Goal: Information Seeking & Learning: Learn about a topic

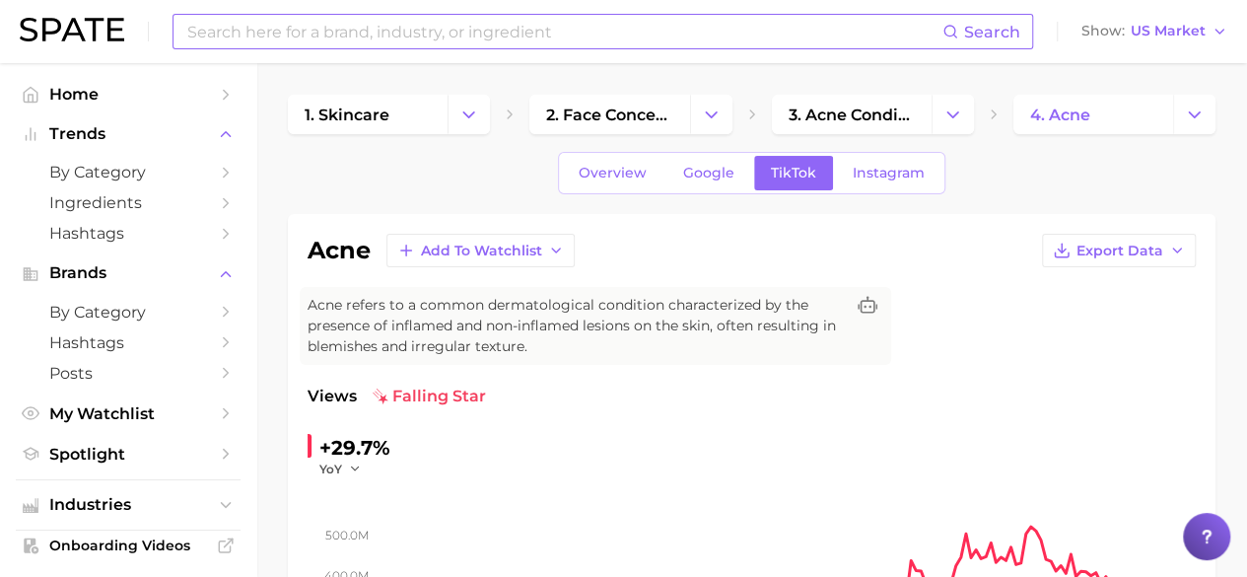
click at [347, 34] on input at bounding box center [563, 32] width 757 height 34
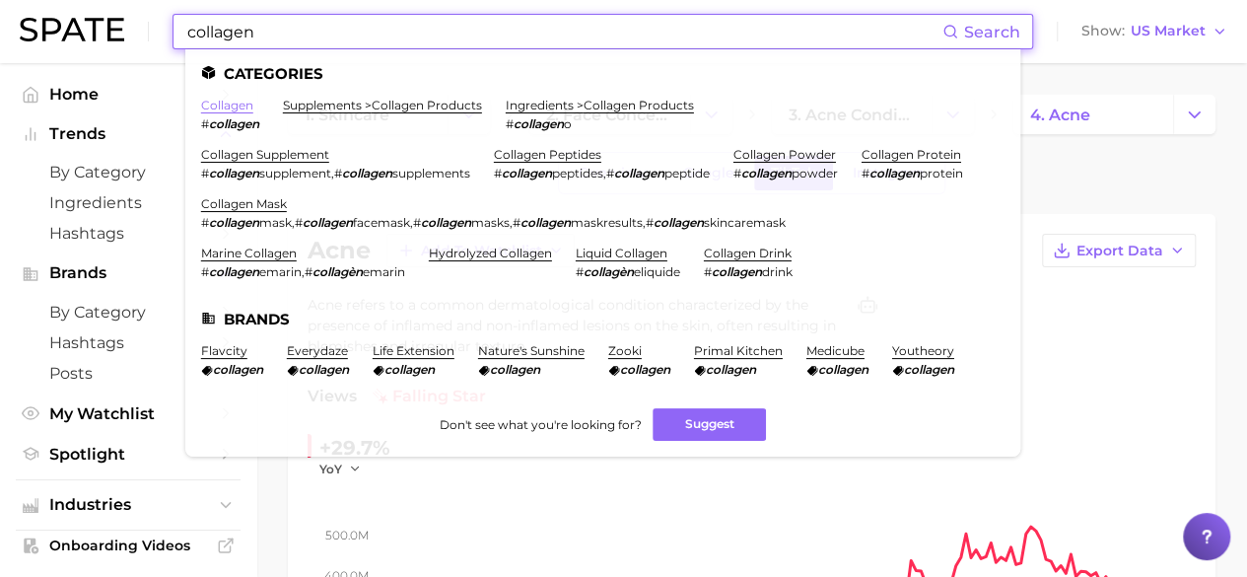
type input "collagen"
click at [235, 106] on link "collagen" at bounding box center [227, 105] width 52 height 15
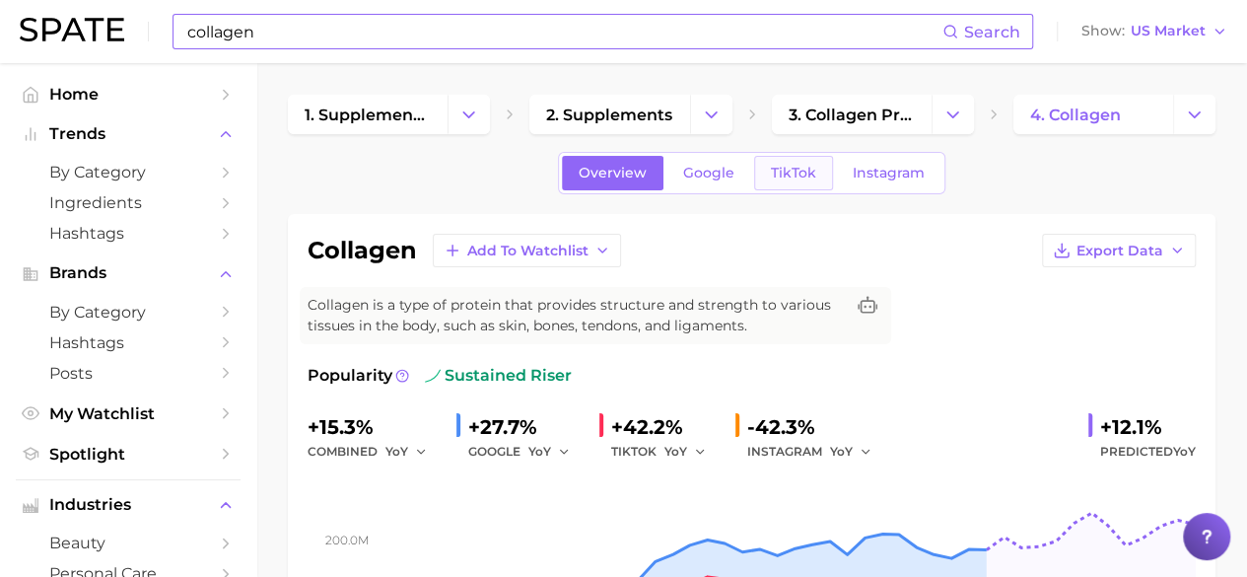
click at [781, 174] on span "TikTok" at bounding box center [793, 173] width 45 height 17
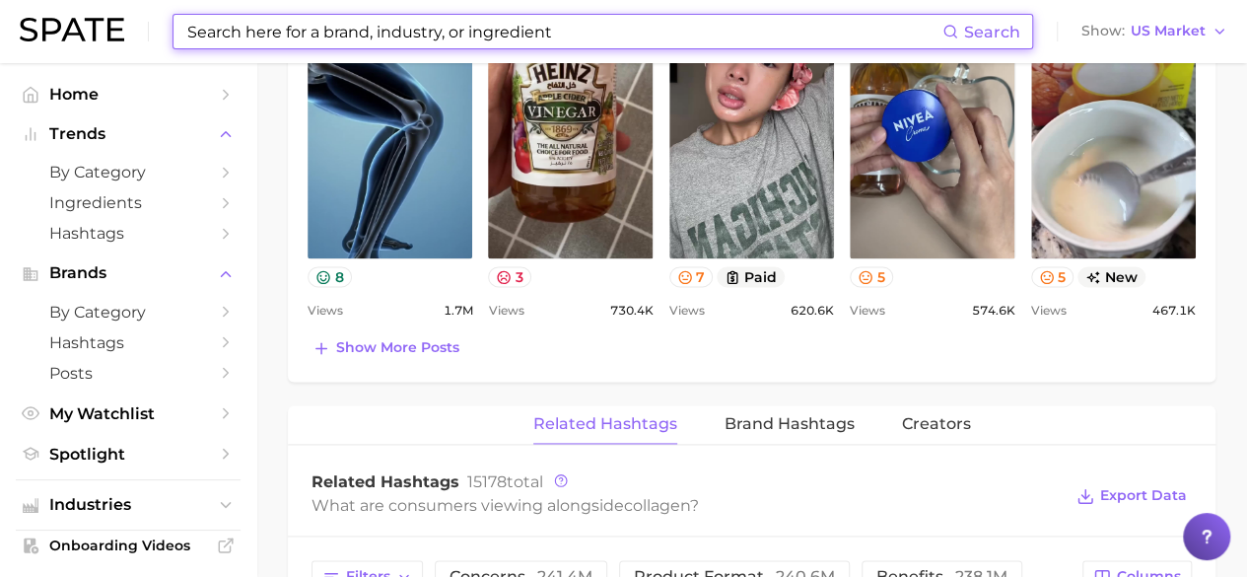
scroll to position [1183, 0]
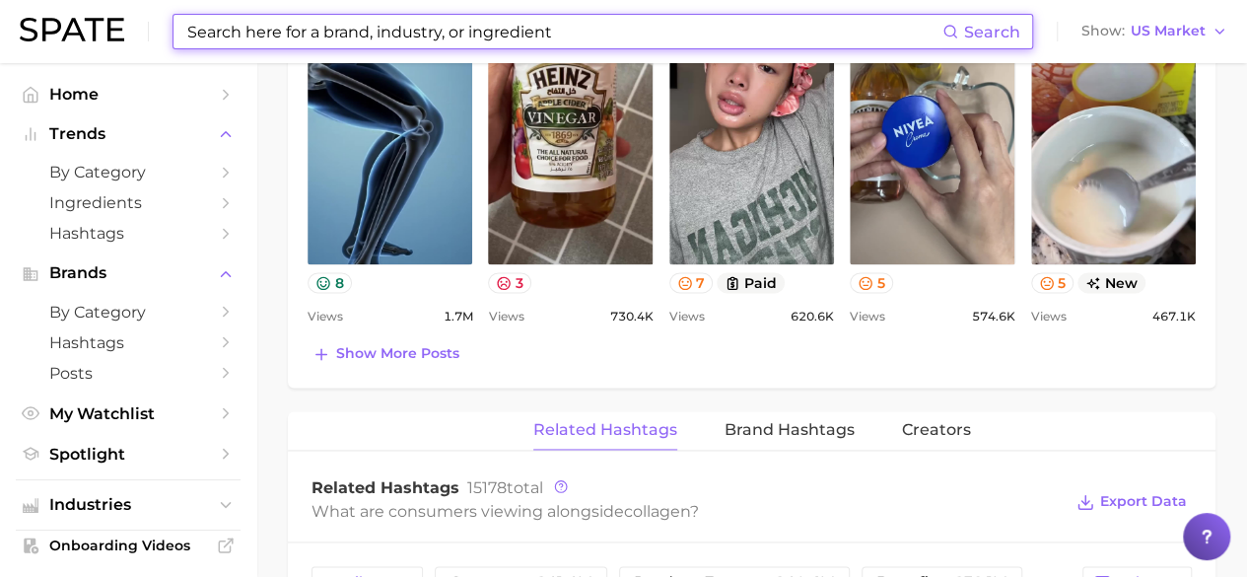
click at [355, 363] on div "Top Posts for collagen Export Data Views: [DATE] - [DATE] Positive 8 Mixed 11 N…" at bounding box center [751, 115] width 927 height 544
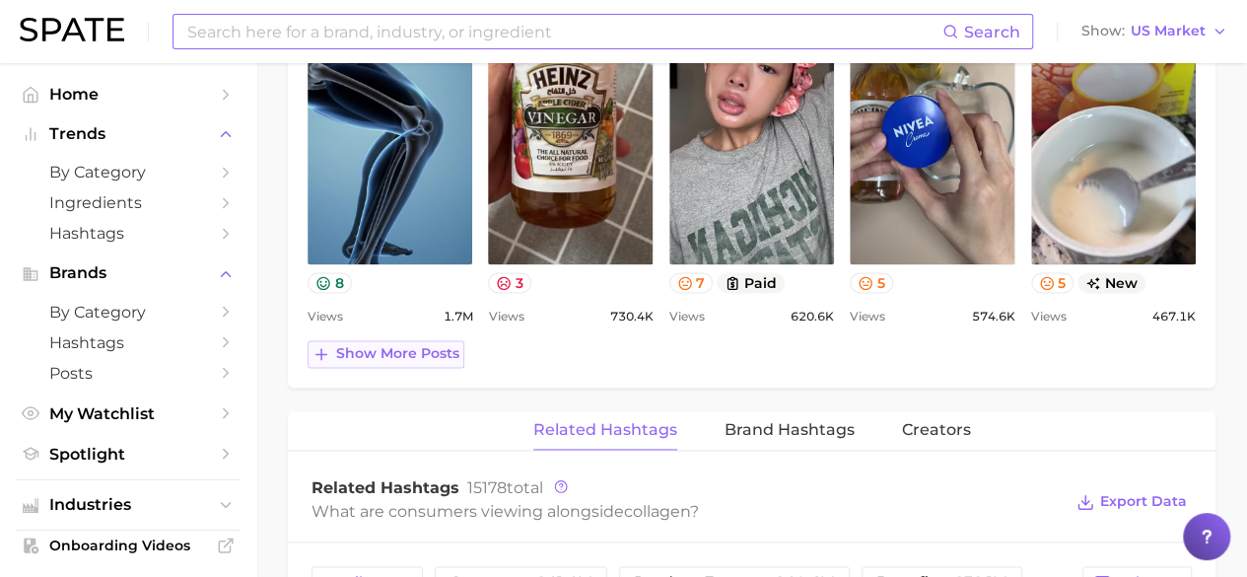
click at [355, 352] on span "Show more posts" at bounding box center [397, 353] width 123 height 17
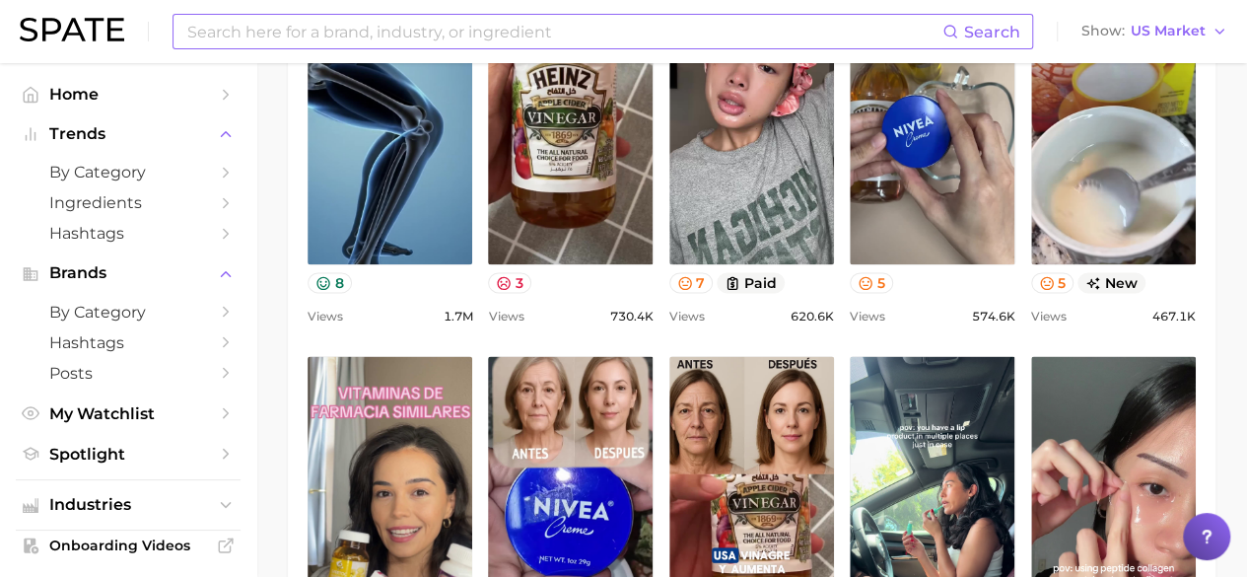
scroll to position [0, 0]
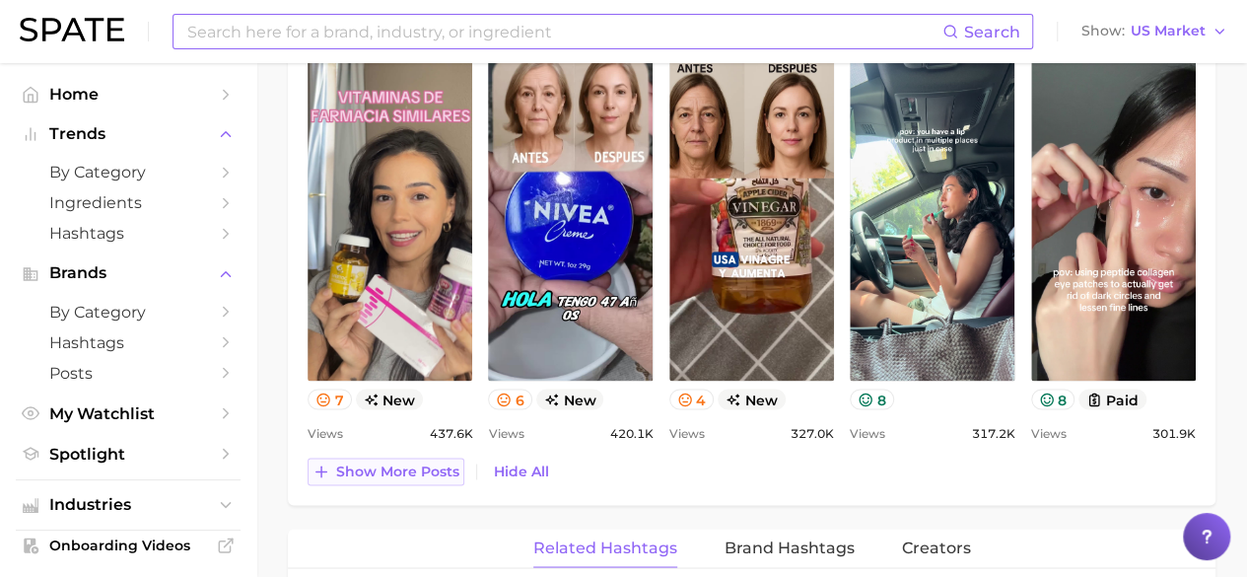
click at [396, 469] on span "Show more posts" at bounding box center [397, 470] width 123 height 17
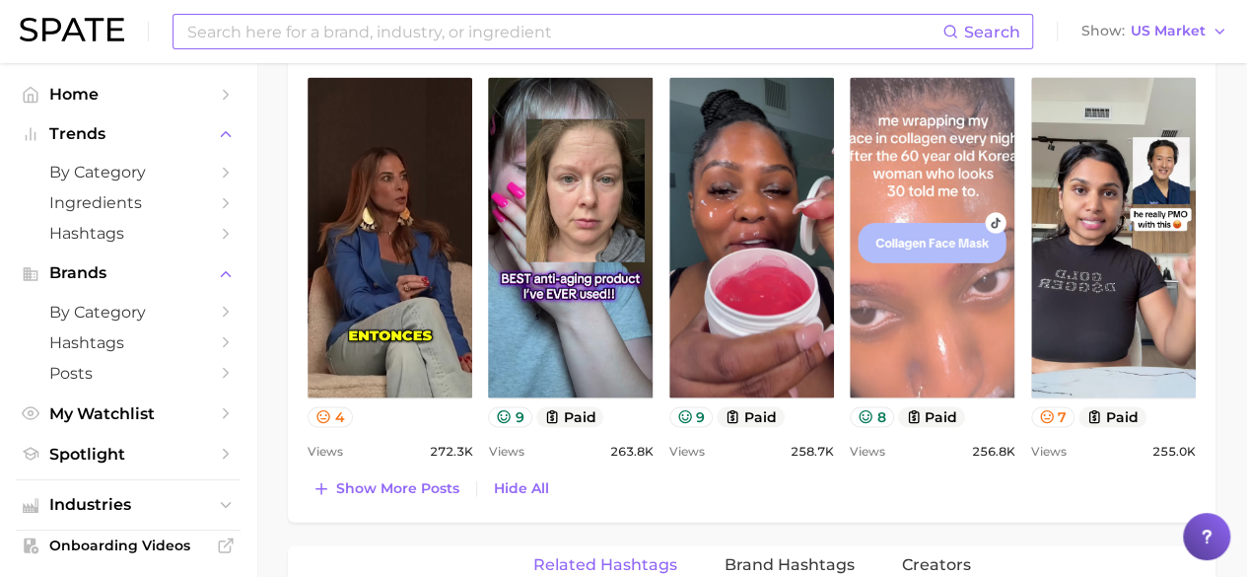
click at [950, 180] on link "view post on TikTok" at bounding box center [932, 238] width 165 height 320
